Goal: Task Accomplishment & Management: Complete application form

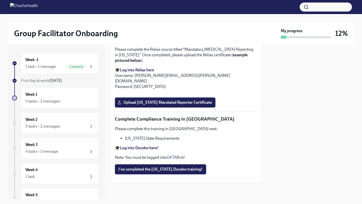
scroll to position [1037, 0]
click at [188, 107] on label "Upload [US_STATE] Mandated Reporter Certificate" at bounding box center [165, 102] width 100 height 10
click at [0, 0] on input "Upload [US_STATE] Mandated Reporter Certificate" at bounding box center [0, 0] width 0 height 0
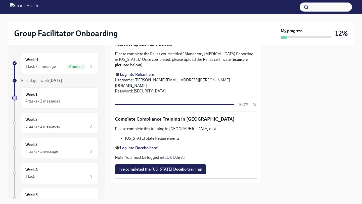
click at [303, 87] on div at bounding box center [310, 122] width 86 height 154
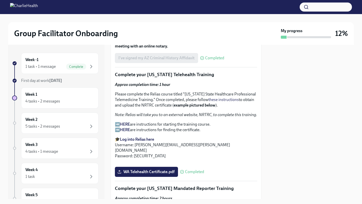
scroll to position [1077, 0]
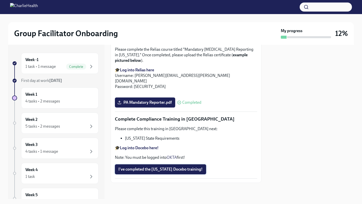
click at [173, 172] on button "I've completed the [US_STATE] Docebo training!" at bounding box center [160, 169] width 91 height 10
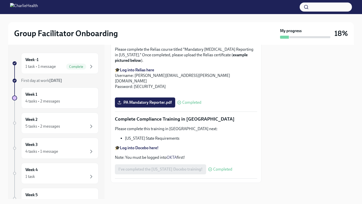
click at [146, 146] on strong "Log into Docebo here!" at bounding box center [139, 147] width 39 height 5
click at [67, 98] on div "4 tasks • 2 messages" at bounding box center [59, 101] width 69 height 6
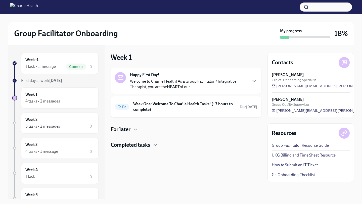
click at [155, 148] on div "Completed tasks" at bounding box center [185, 145] width 151 height 8
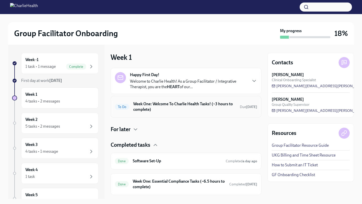
click at [187, 111] on h6 "Week One: Welcome To Charlie Health Tasks! (~3 hours to complete)" at bounding box center [184, 106] width 102 height 11
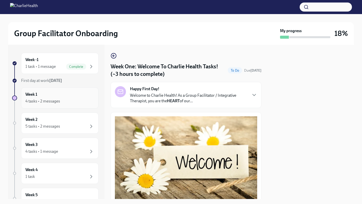
click at [43, 101] on div "4 tasks • 2 messages" at bounding box center [42, 101] width 35 height 6
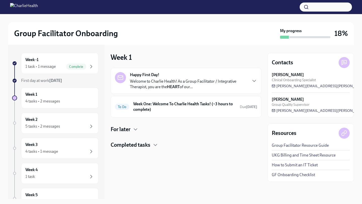
click at [146, 145] on h4 "Completed tasks" at bounding box center [130, 145] width 40 height 8
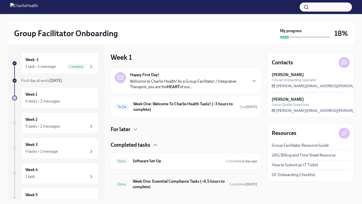
click at [170, 190] on div "Done Week One: Essential Compliance Tasks (~6.5 hours to complete) Completed [D…" at bounding box center [186, 184] width 142 height 13
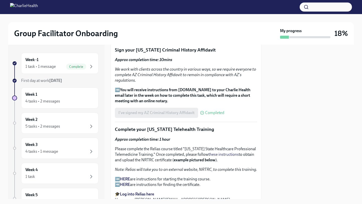
scroll to position [661, 0]
